Goal: Communication & Community: Ask a question

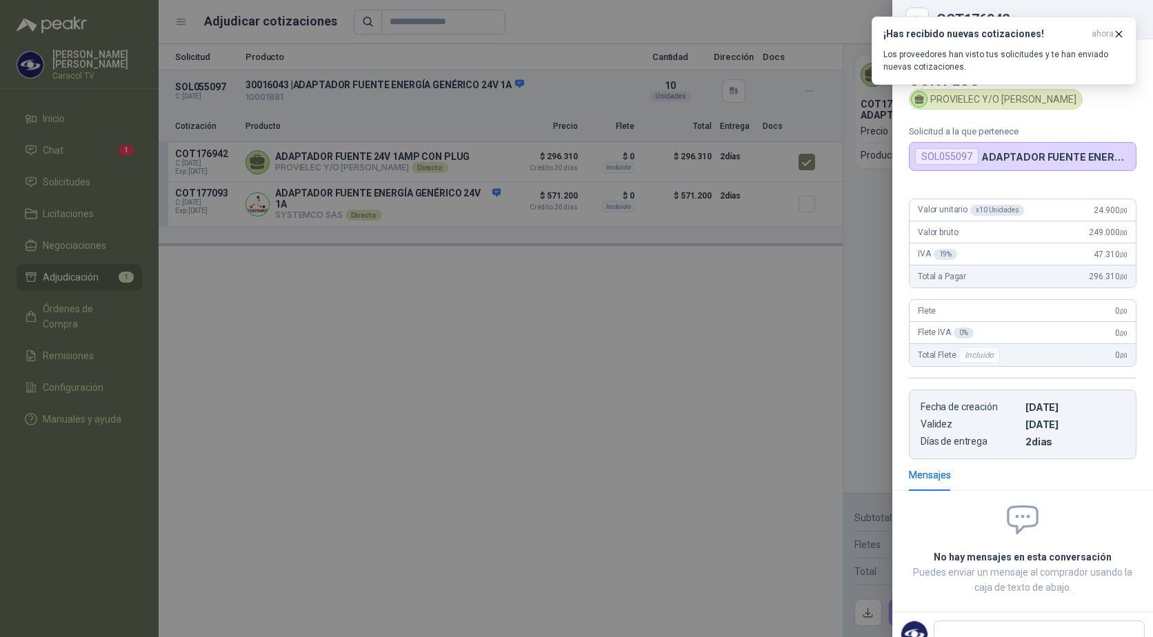
click at [622, 362] on div at bounding box center [576, 318] width 1153 height 637
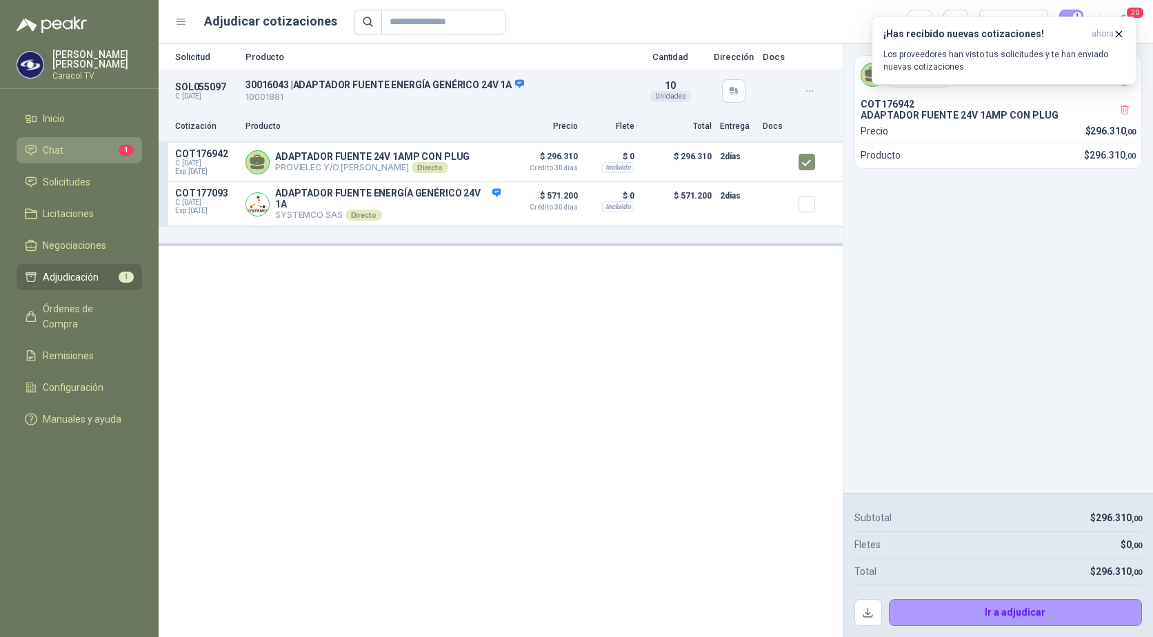
click at [60, 151] on span "Chat" at bounding box center [53, 150] width 21 height 15
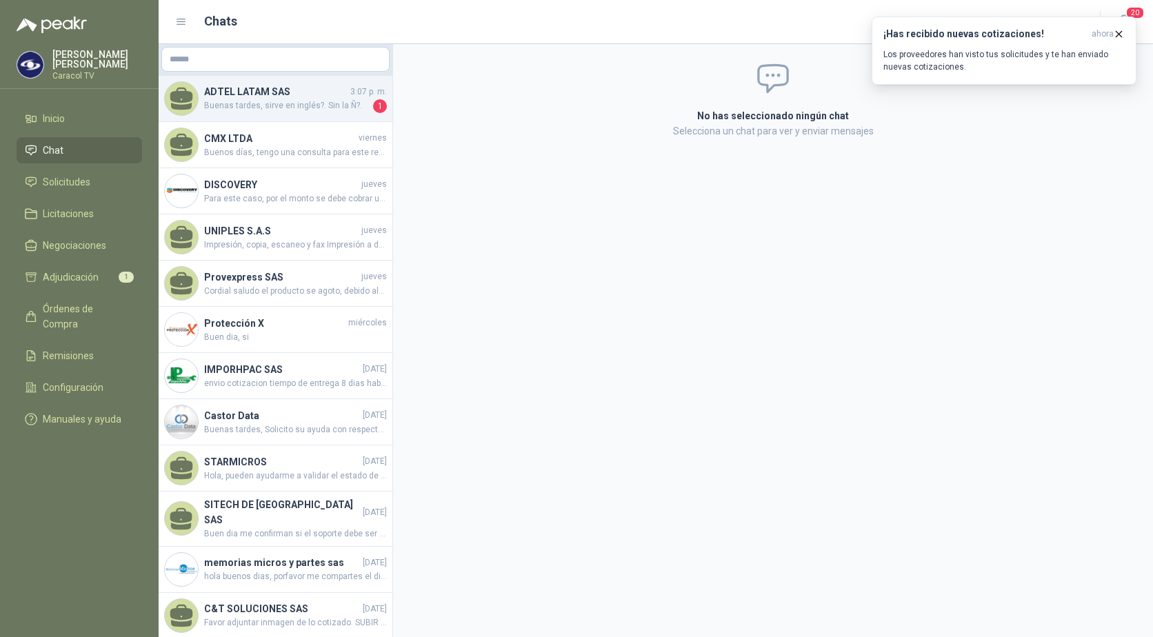
click at [248, 101] on span "Buenas tardes, sirve en inglés?. Sin la Ñ?." at bounding box center [287, 106] width 166 height 14
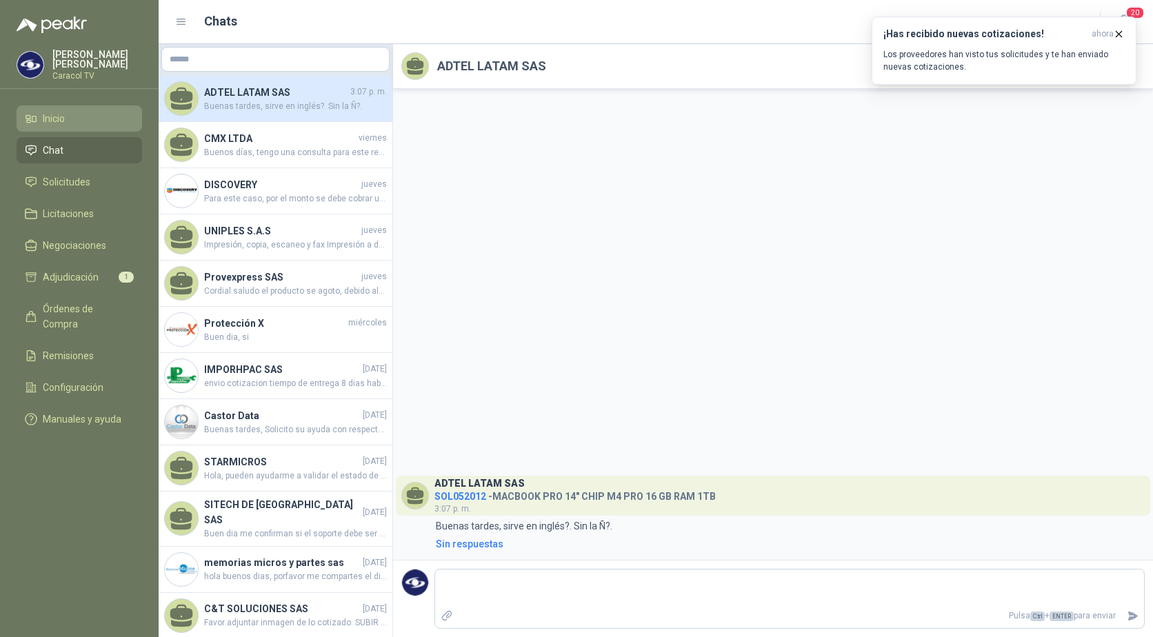
click at [43, 112] on span "Inicio" at bounding box center [54, 118] width 22 height 15
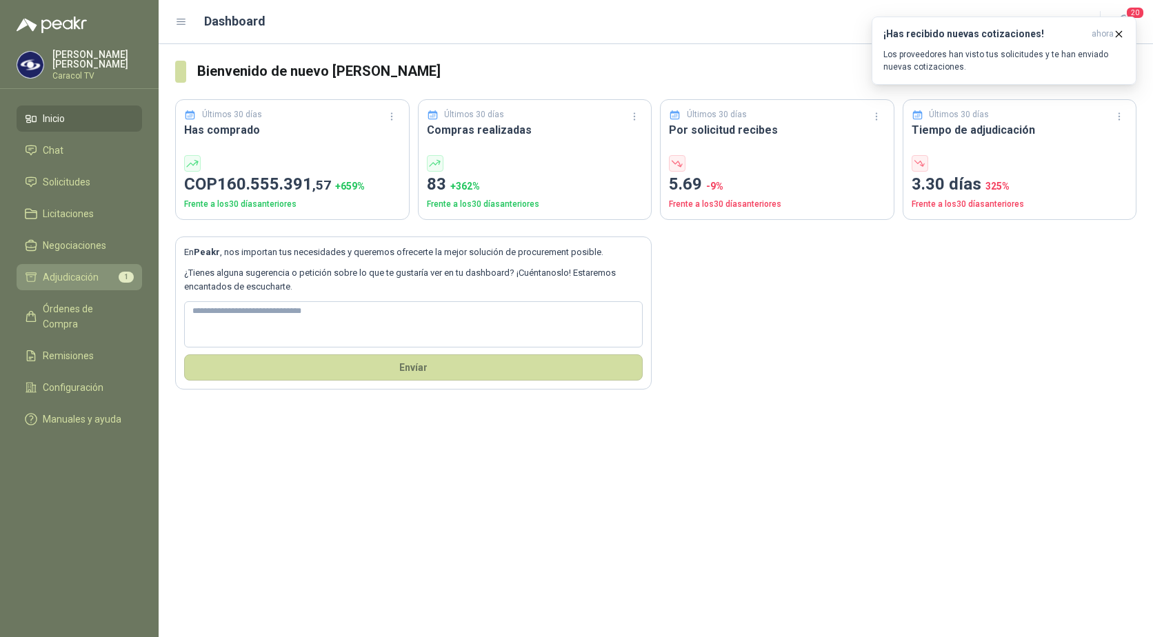
click at [69, 277] on span "Adjudicación" at bounding box center [71, 277] width 56 height 15
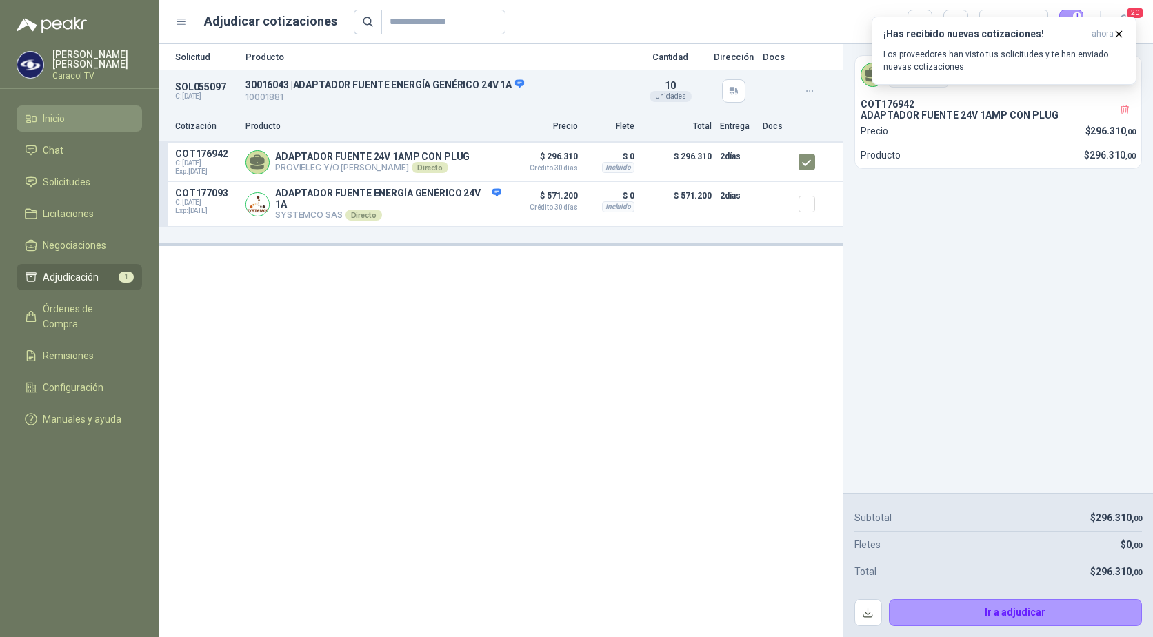
click at [63, 116] on span "Inicio" at bounding box center [54, 118] width 22 height 15
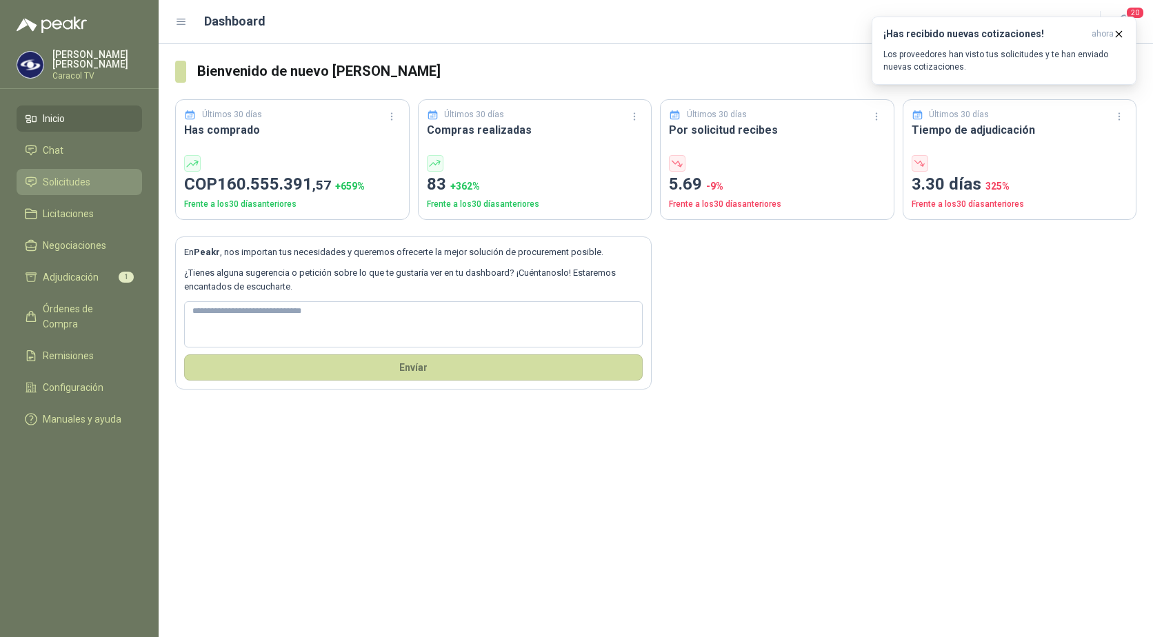
click at [61, 183] on span "Solicitudes" at bounding box center [67, 181] width 48 height 15
